Goal: Subscribe to service/newsletter

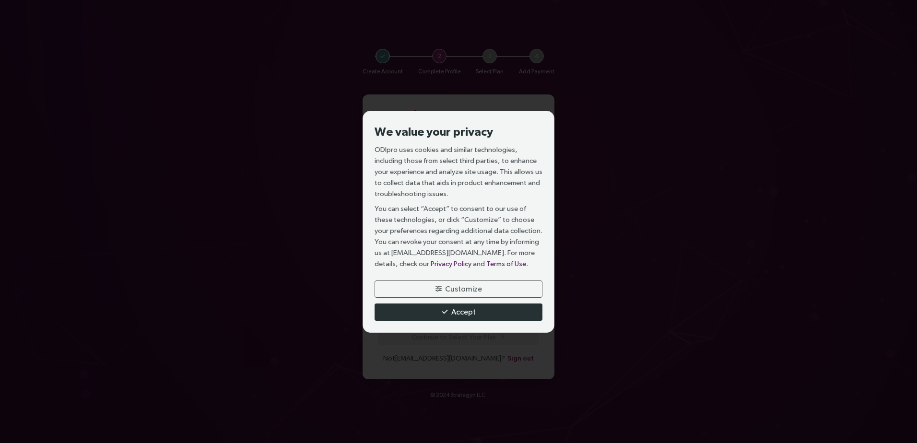
click at [476, 312] on button "Accept" at bounding box center [458, 312] width 168 height 17
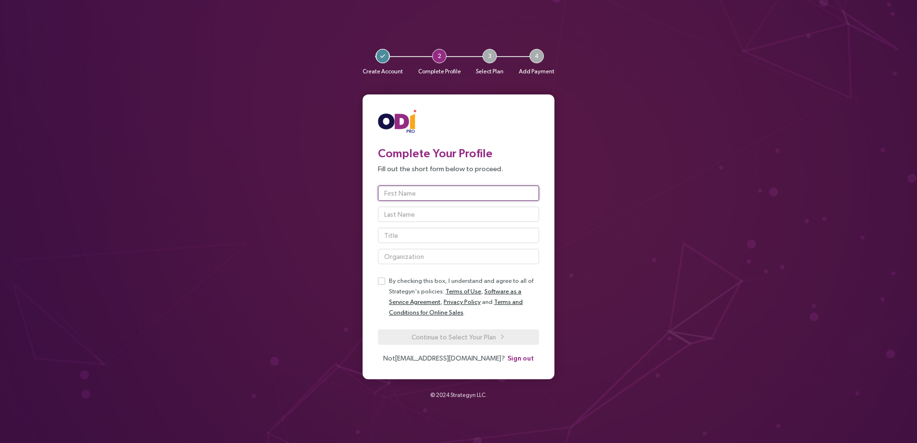
click at [440, 197] on input "text" at bounding box center [458, 193] width 161 height 15
type input "Faraz"
type input "[PERSON_NAME]"
type input "M"
type input "Senior Manager Strategy"
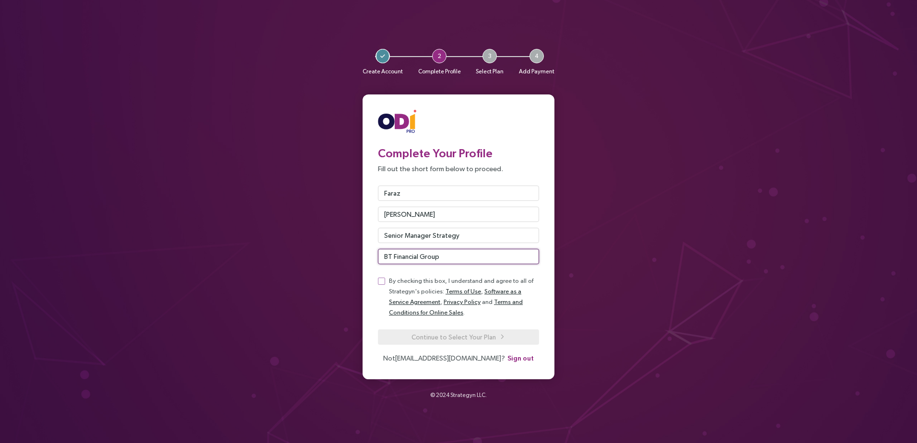
type input "BT Financial Group"
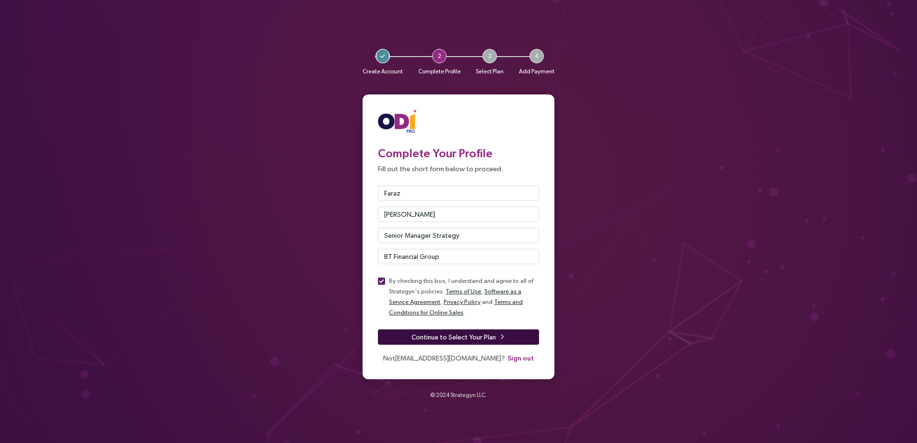
click at [485, 341] on span "Continue to Select Your Plan" at bounding box center [453, 337] width 84 height 11
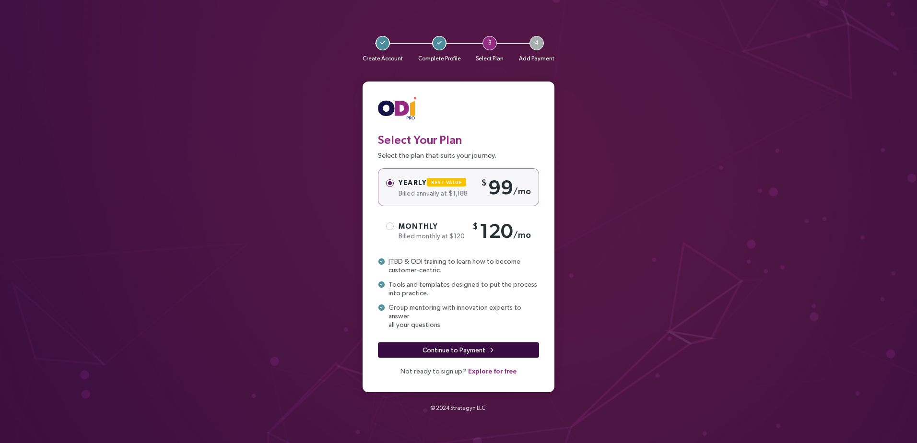
click at [469, 348] on span "Continue to Payment" at bounding box center [453, 350] width 63 height 11
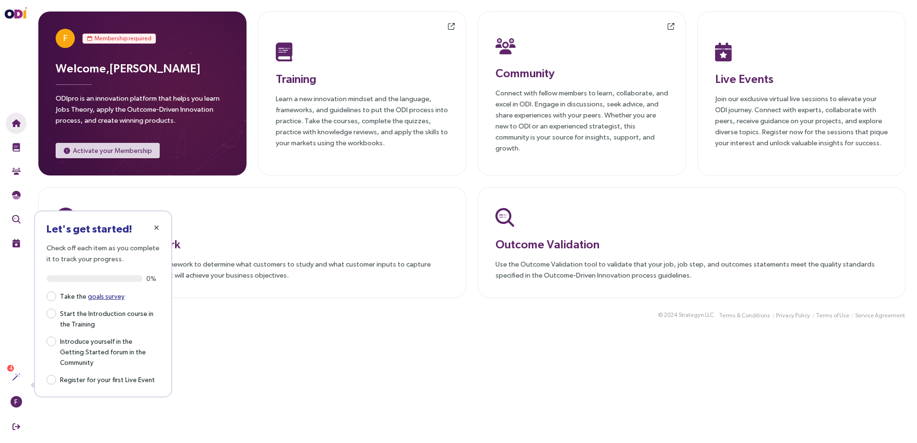
click at [154, 227] on icon "button" at bounding box center [156, 227] width 5 height 7
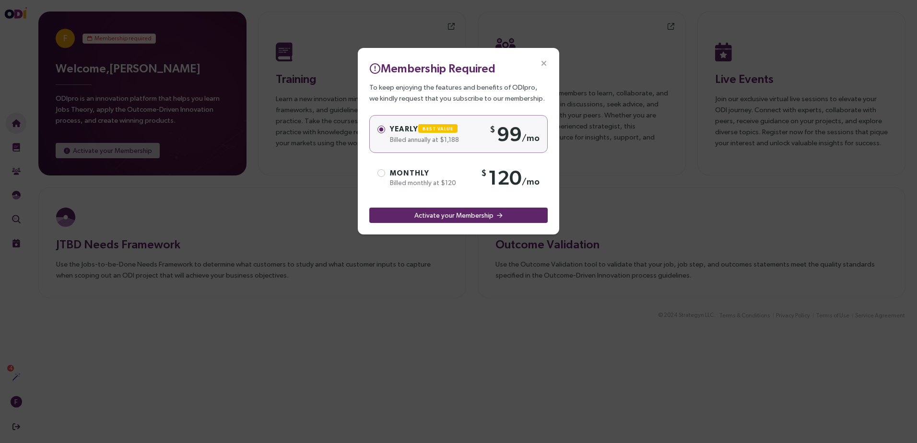
click at [545, 63] on icon "Close" at bounding box center [543, 63] width 9 height 9
